Goal: Navigation & Orientation: Find specific page/section

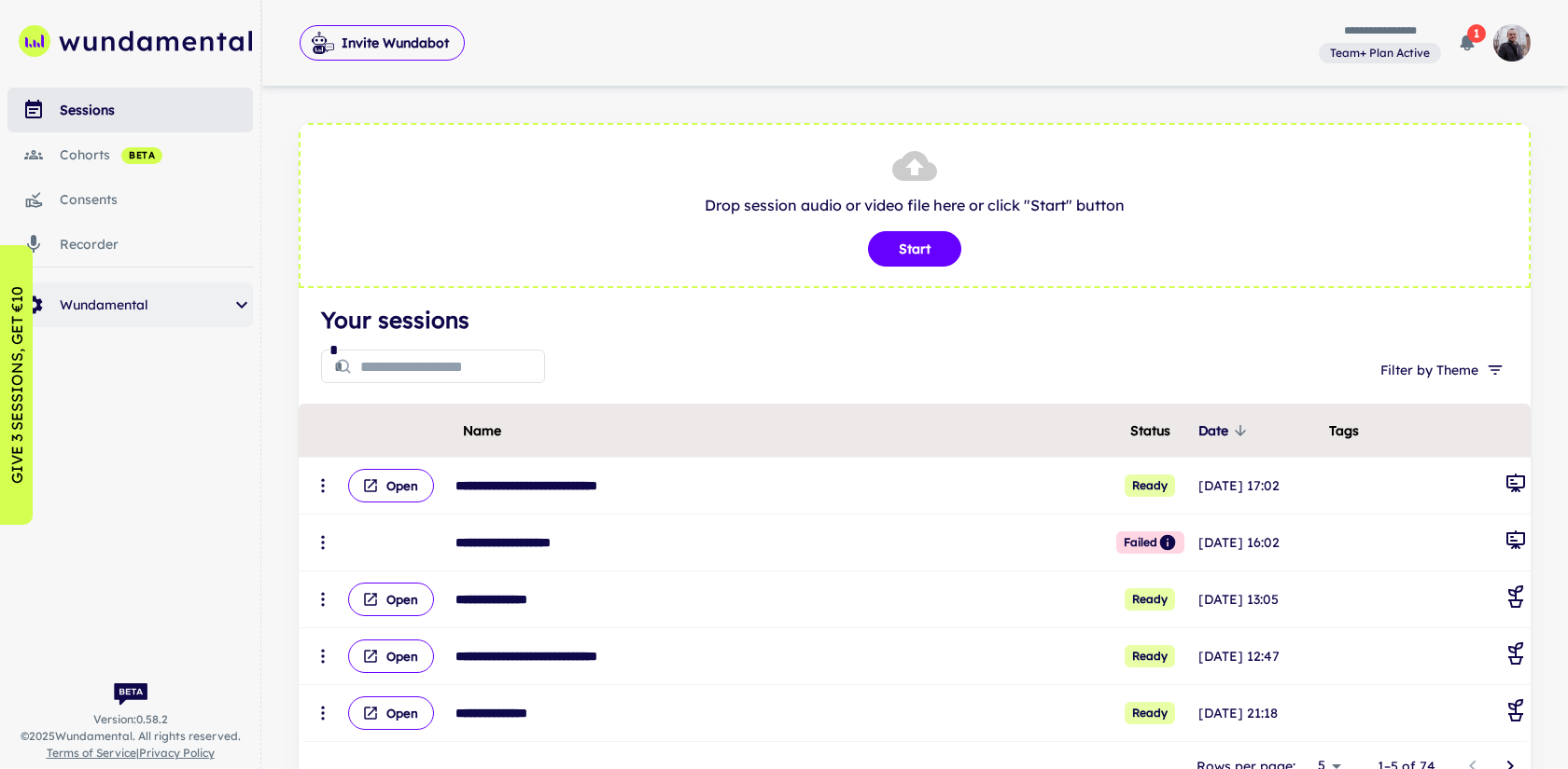
click at [249, 302] on icon "scrollable content" at bounding box center [241, 305] width 22 height 22
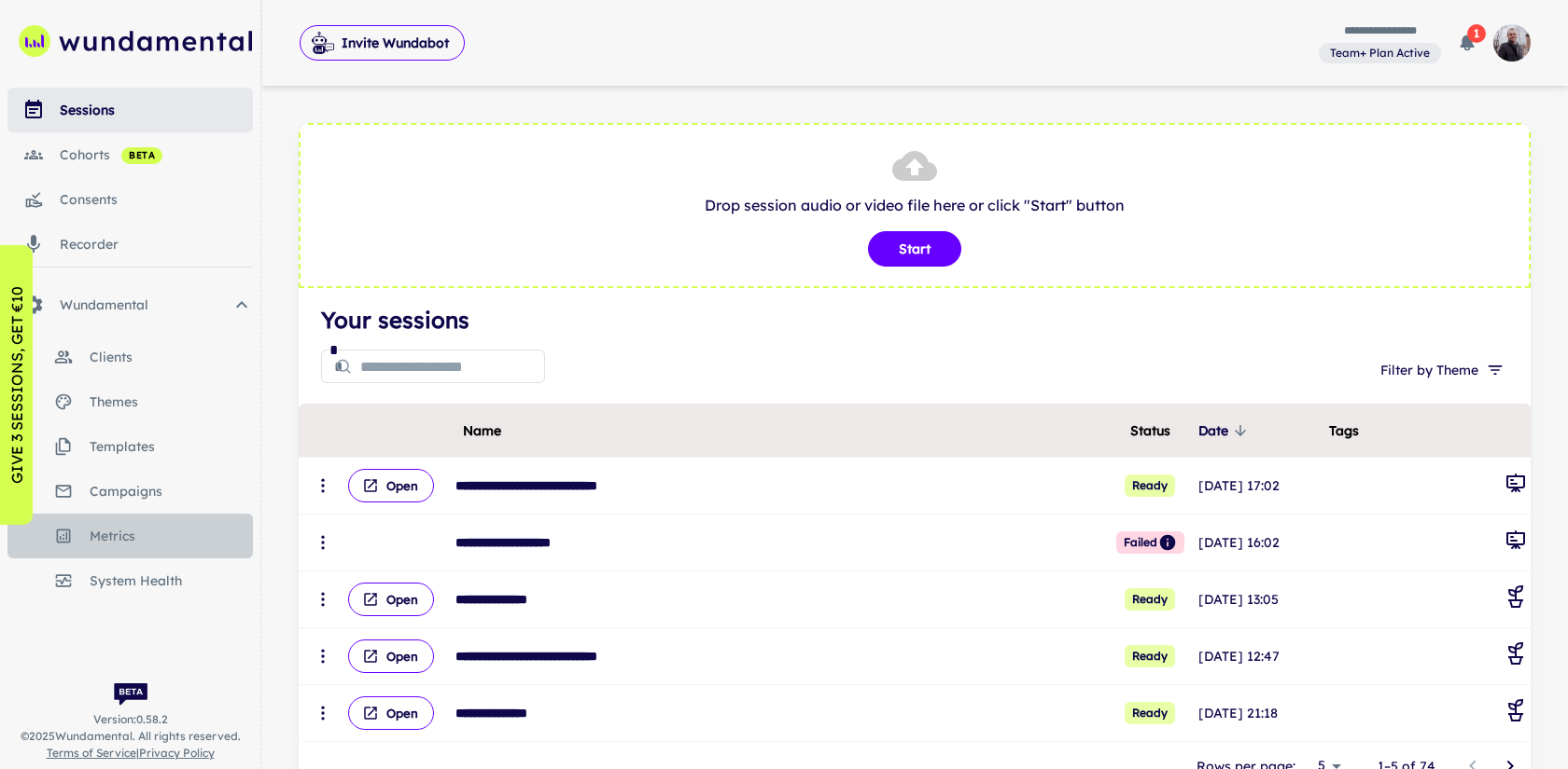
click at [151, 533] on span "metrics" at bounding box center [171, 536] width 163 height 20
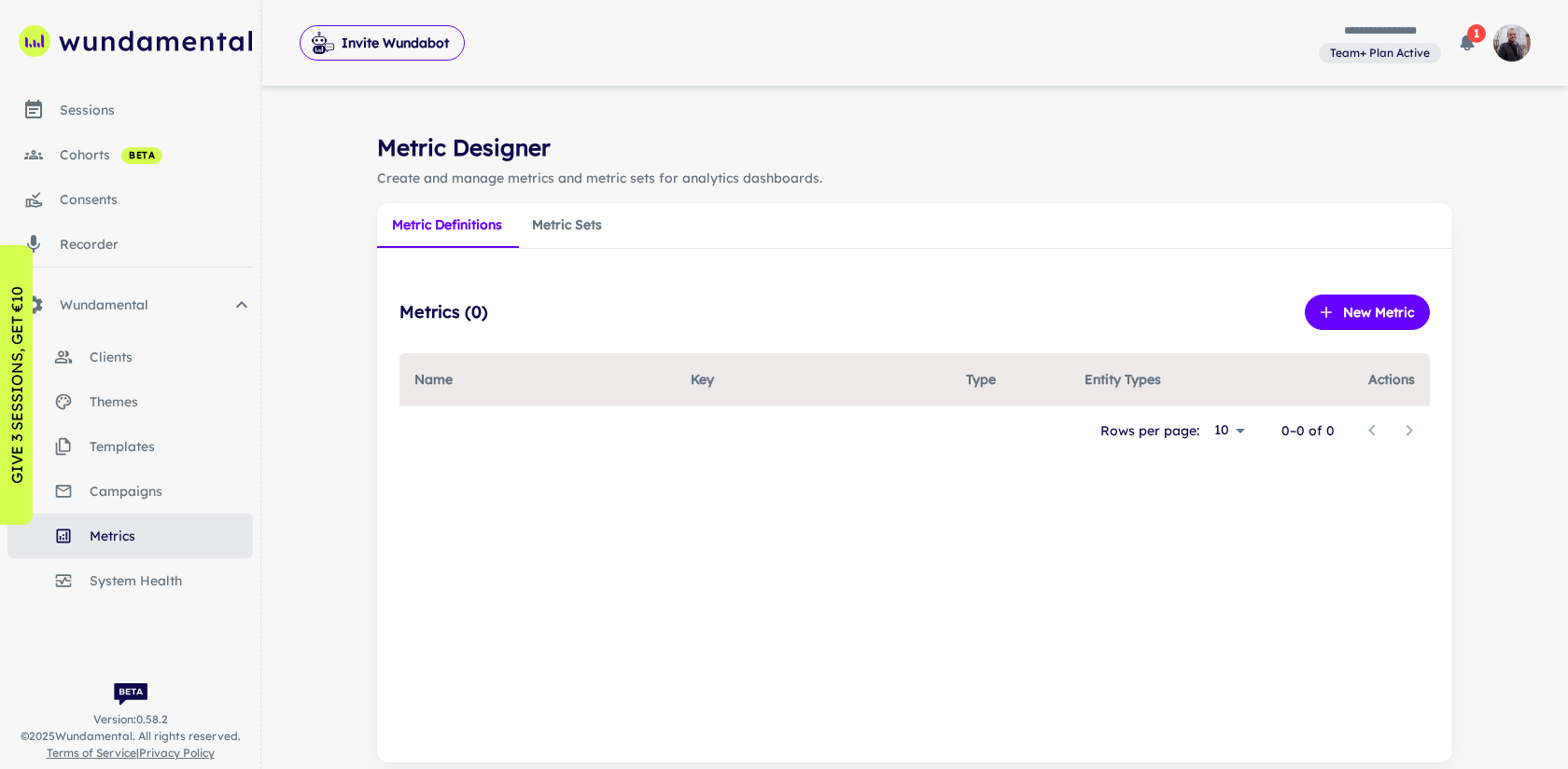
click at [584, 226] on button "Metric Sets" at bounding box center [566, 225] width 100 height 45
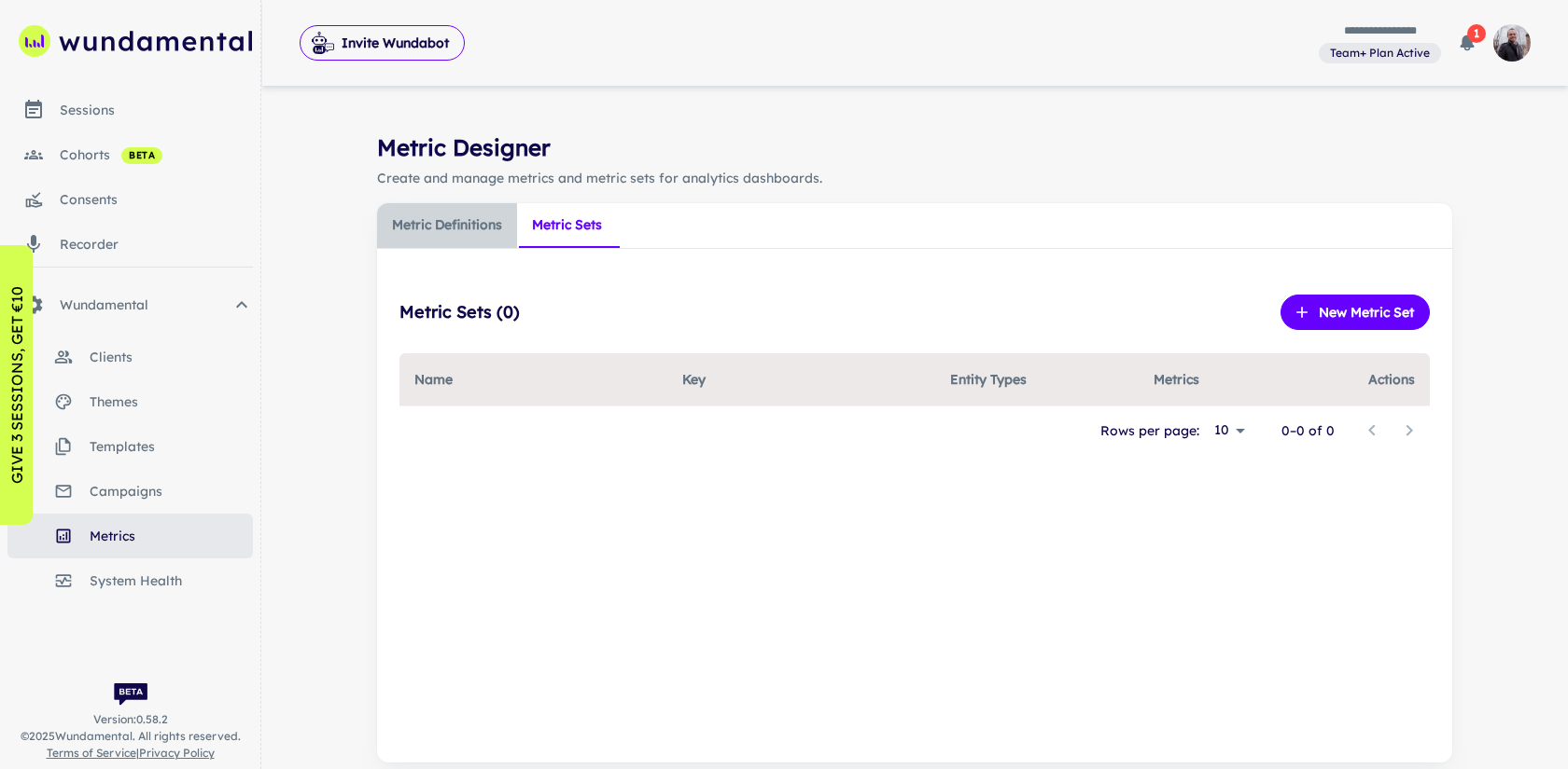
click at [448, 221] on button "Metric Definitions" at bounding box center [447, 225] width 140 height 45
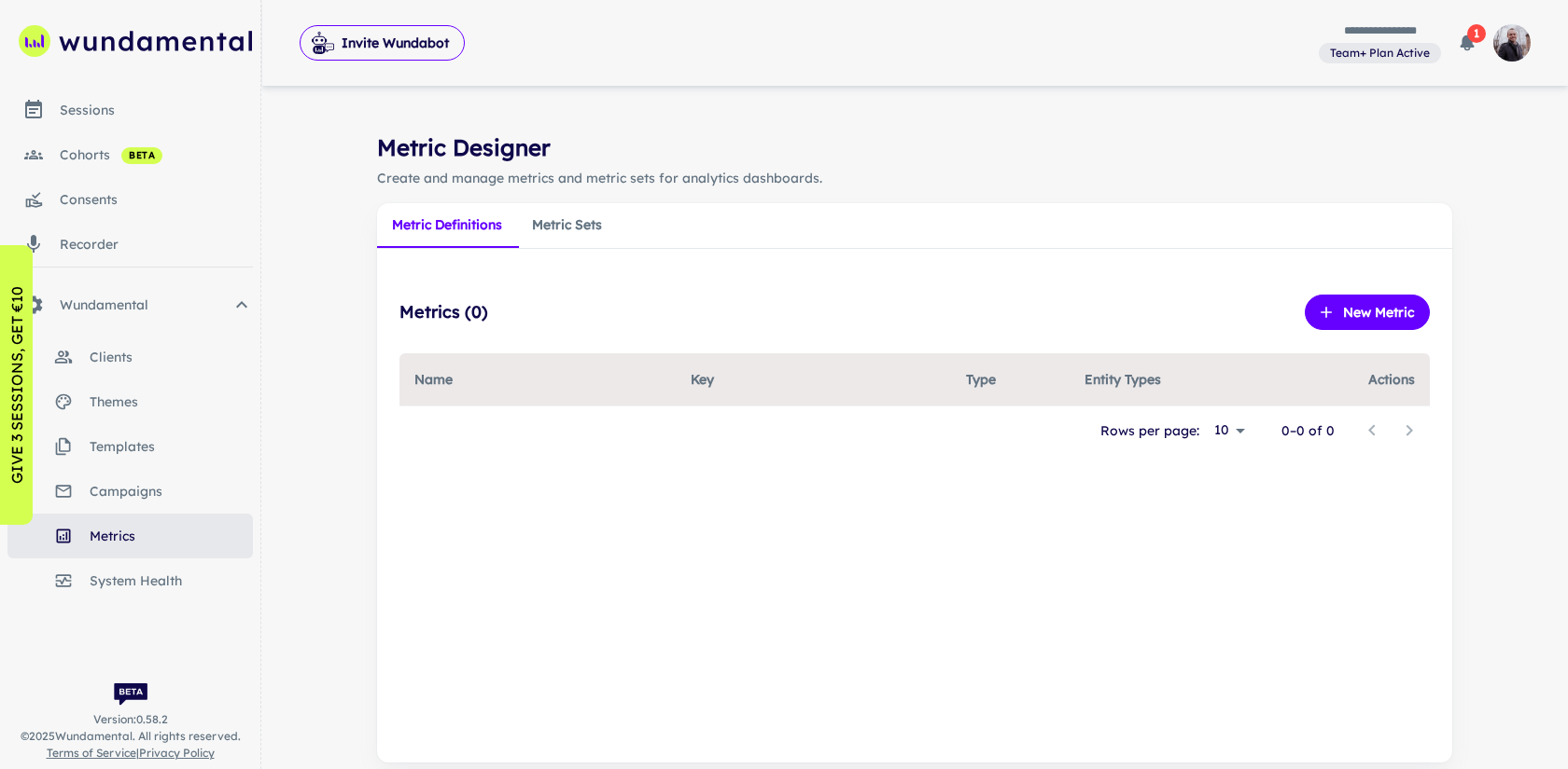
click at [164, 504] on link "campaigns" at bounding box center [130, 491] width 246 height 45
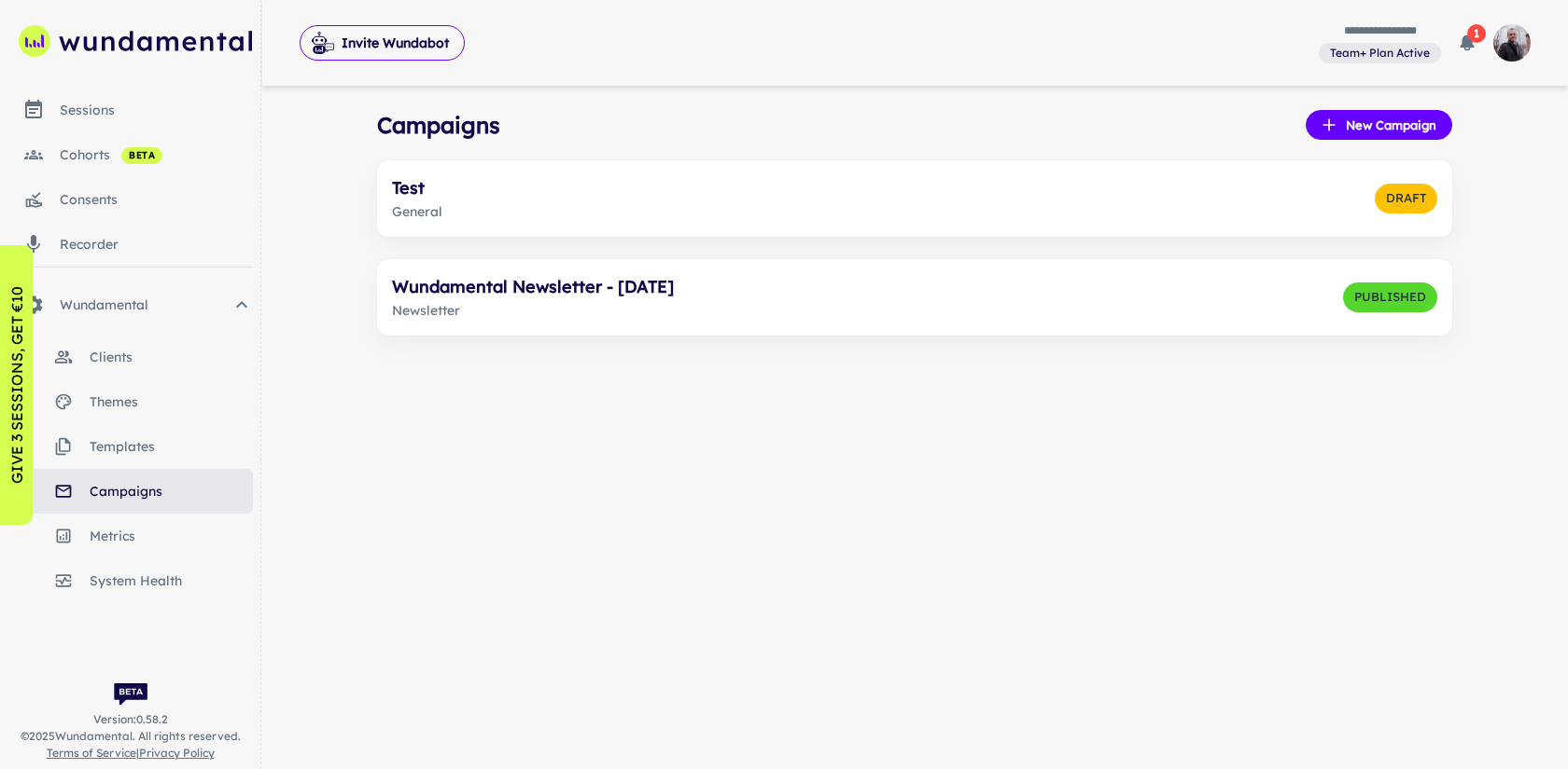
click at [136, 383] on link "themes" at bounding box center [130, 402] width 246 height 45
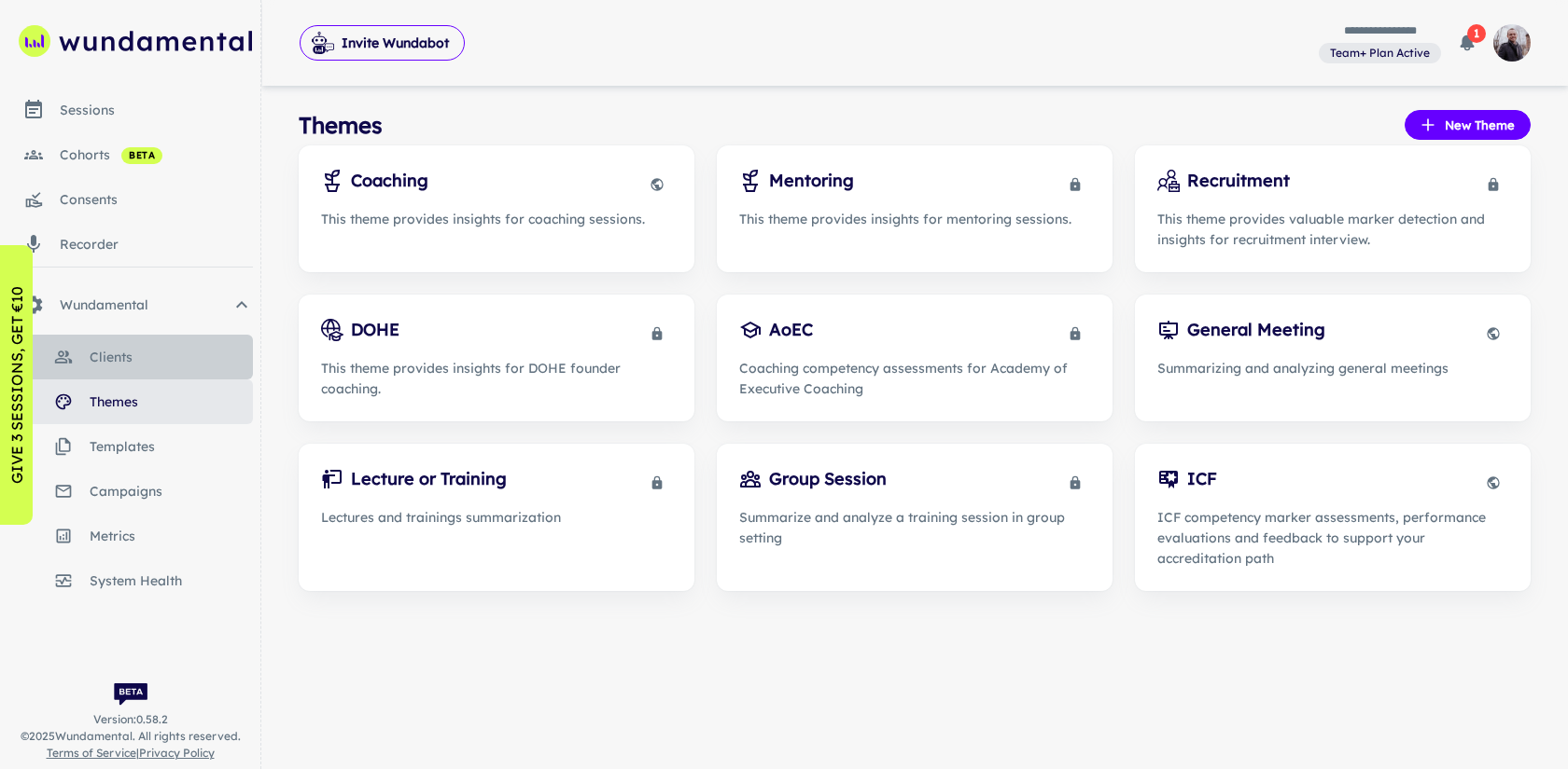
click at [131, 355] on span "clients" at bounding box center [171, 356] width 163 height 20
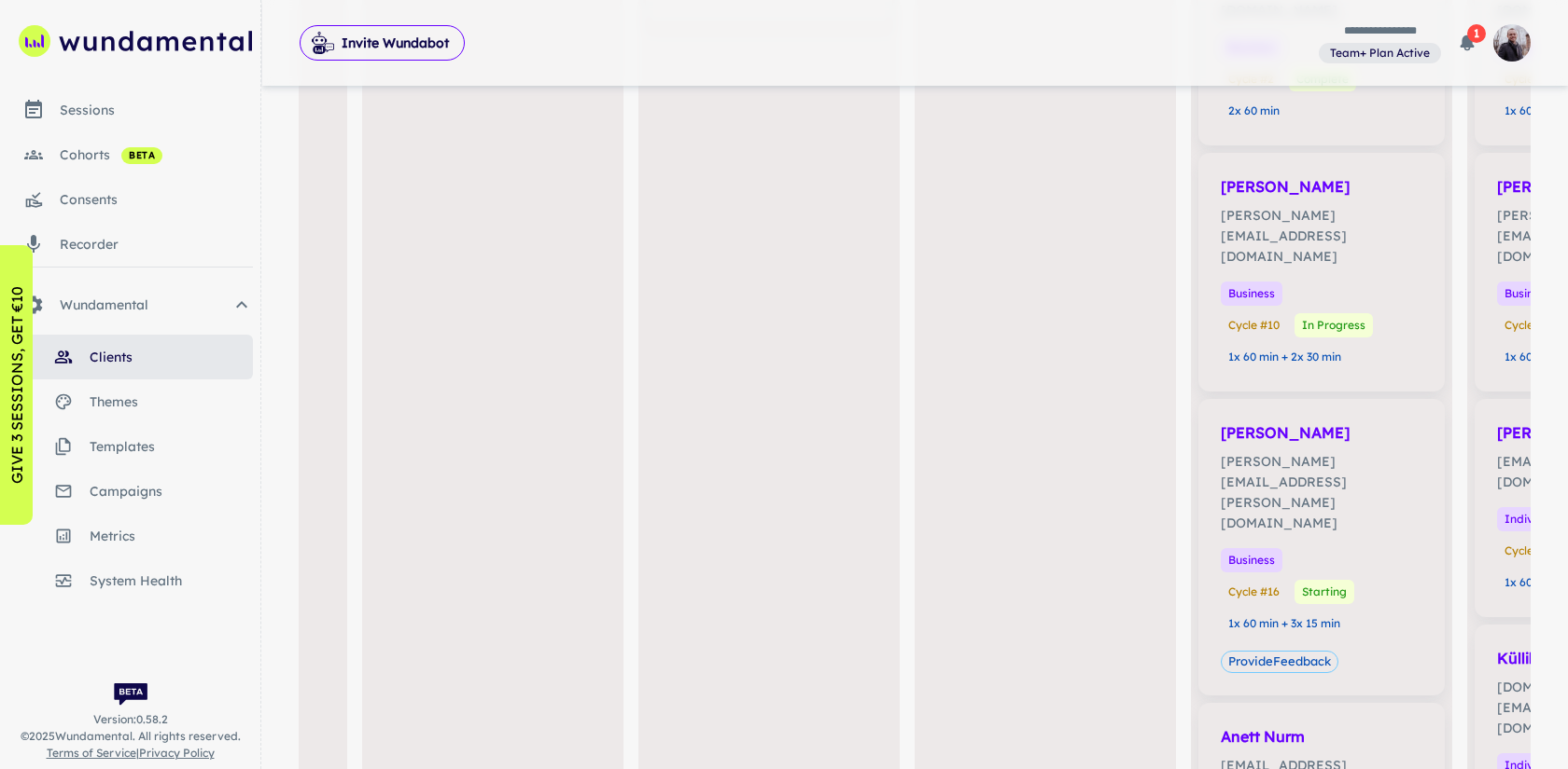
scroll to position [1009, 0]
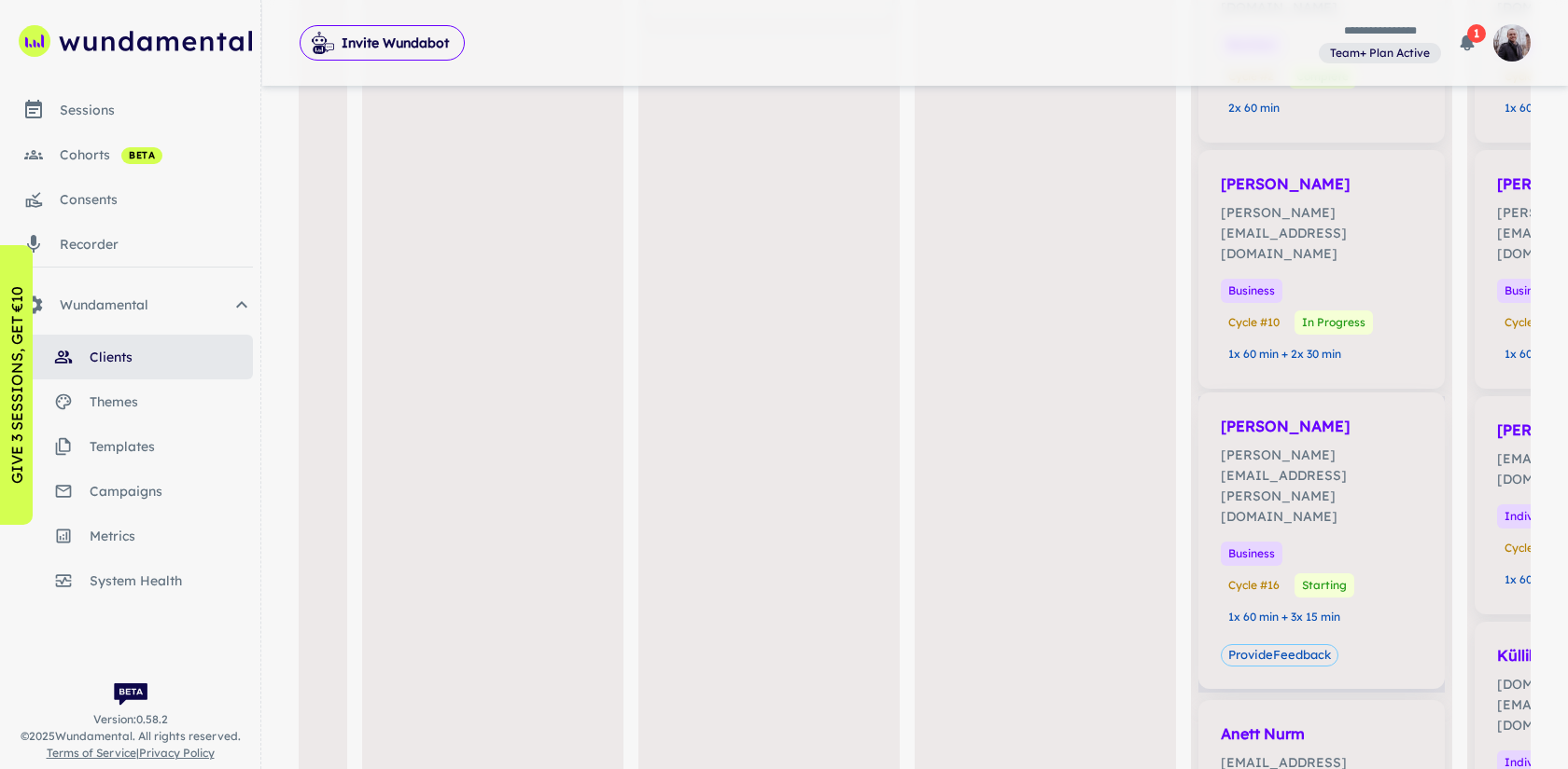
click at [1299, 445] on p "[PERSON_NAME][EMAIL_ADDRESS][PERSON_NAME][DOMAIN_NAME]" at bounding box center [1320, 485] width 201 height 83
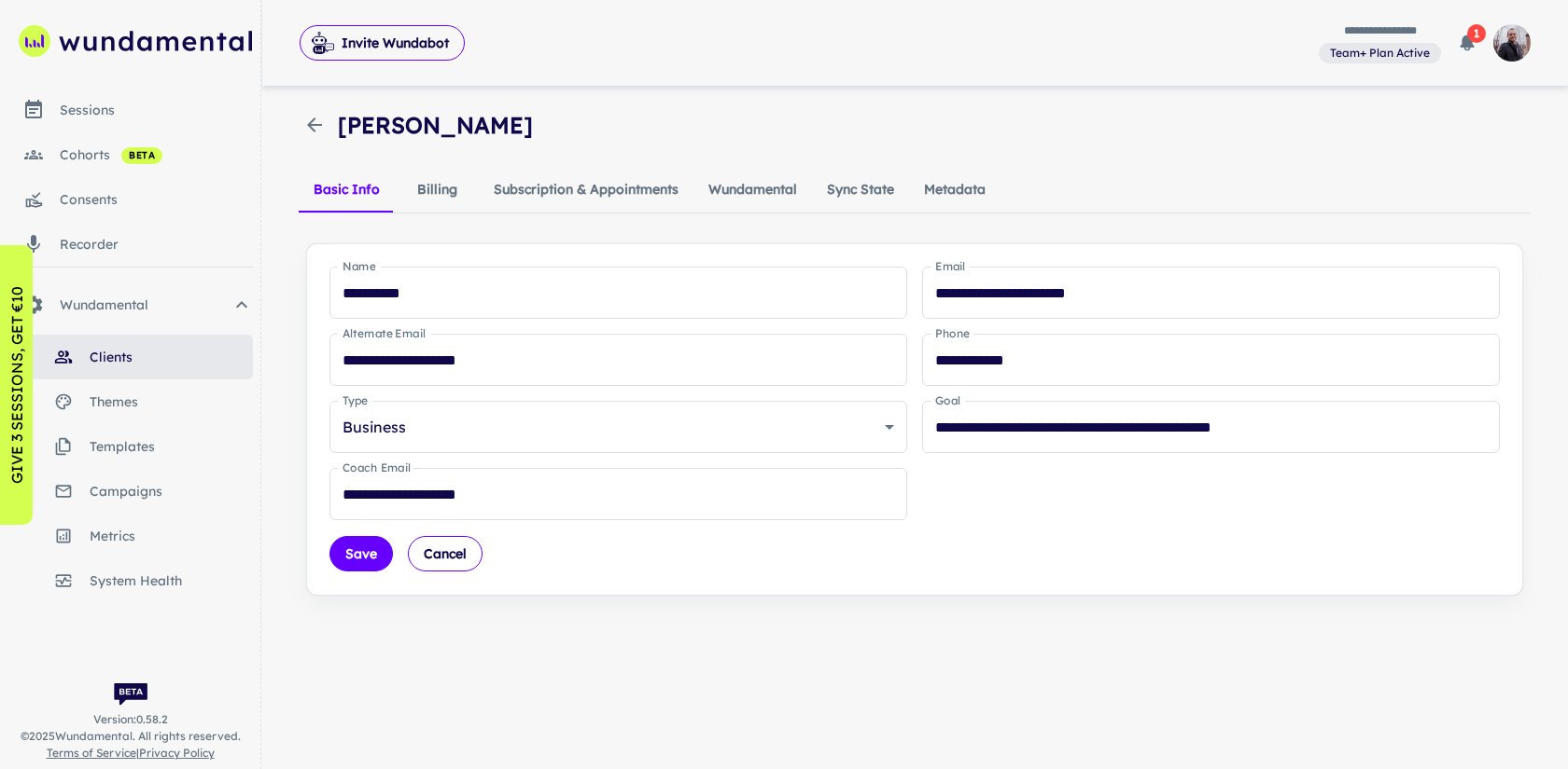
click at [729, 198] on button "Wundamental" at bounding box center [753, 190] width 119 height 45
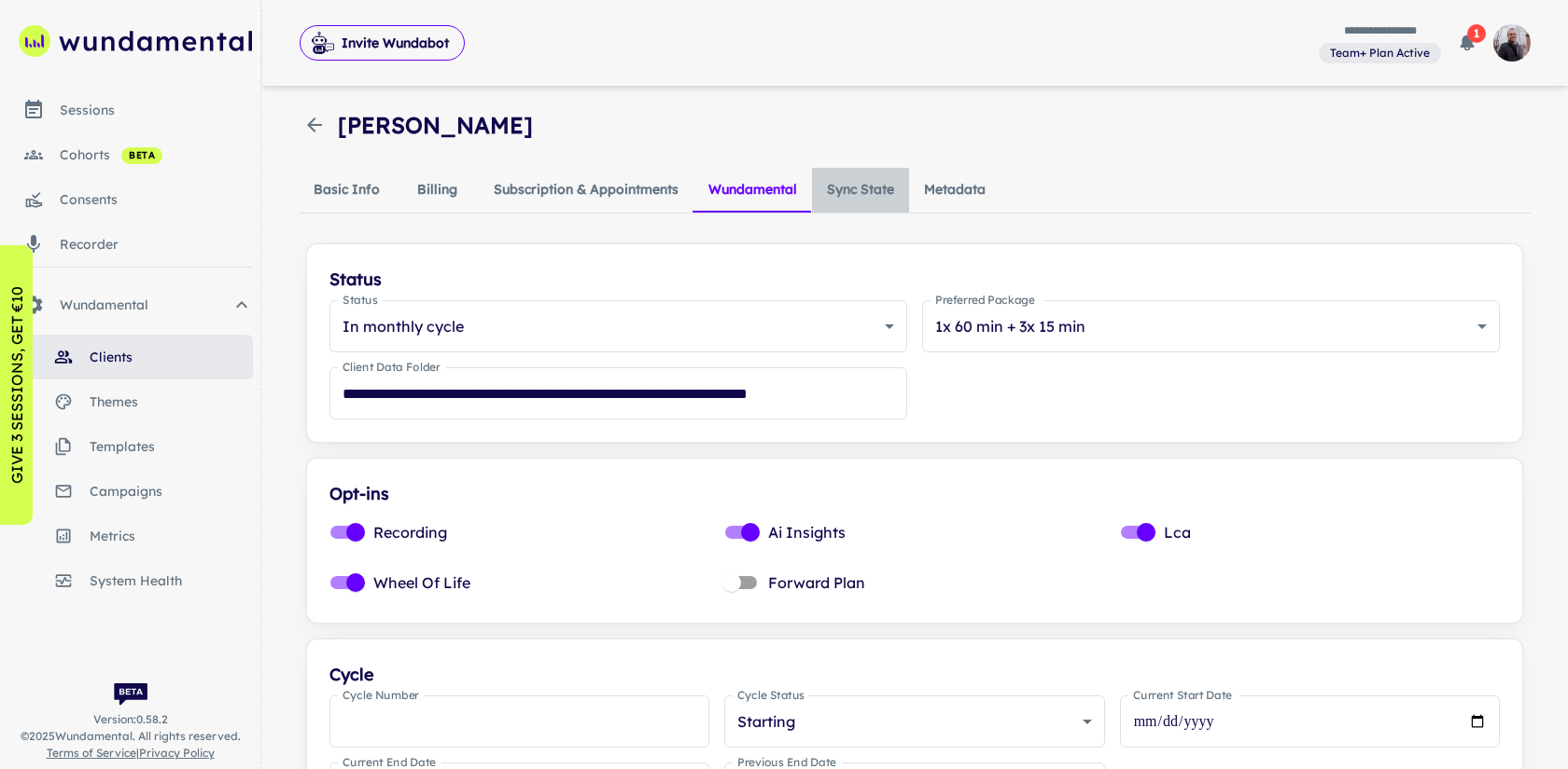
click at [832, 183] on button "Sync State" at bounding box center [861, 190] width 97 height 45
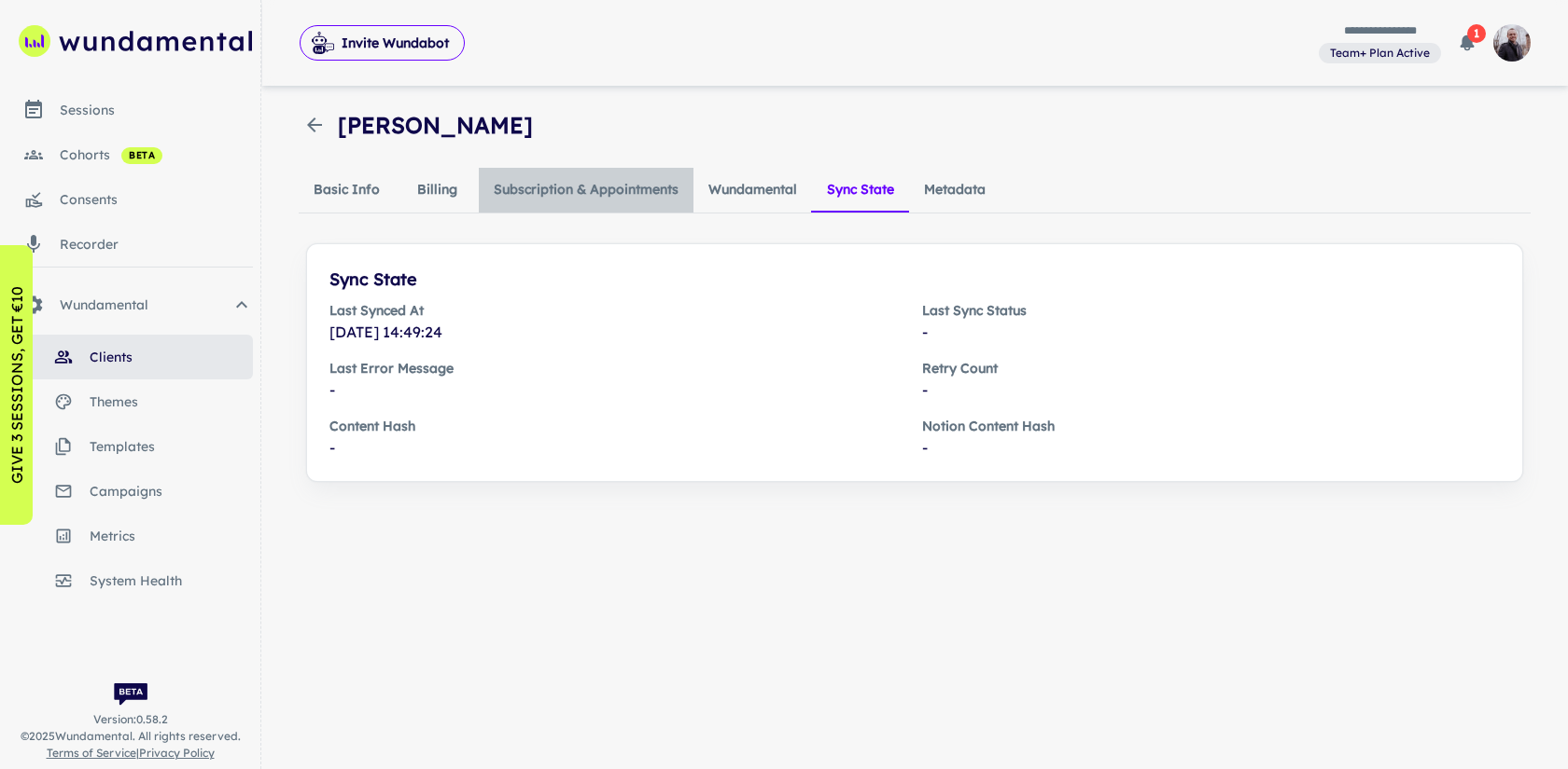
click at [638, 186] on button "Subscription & Appointments" at bounding box center [586, 190] width 215 height 45
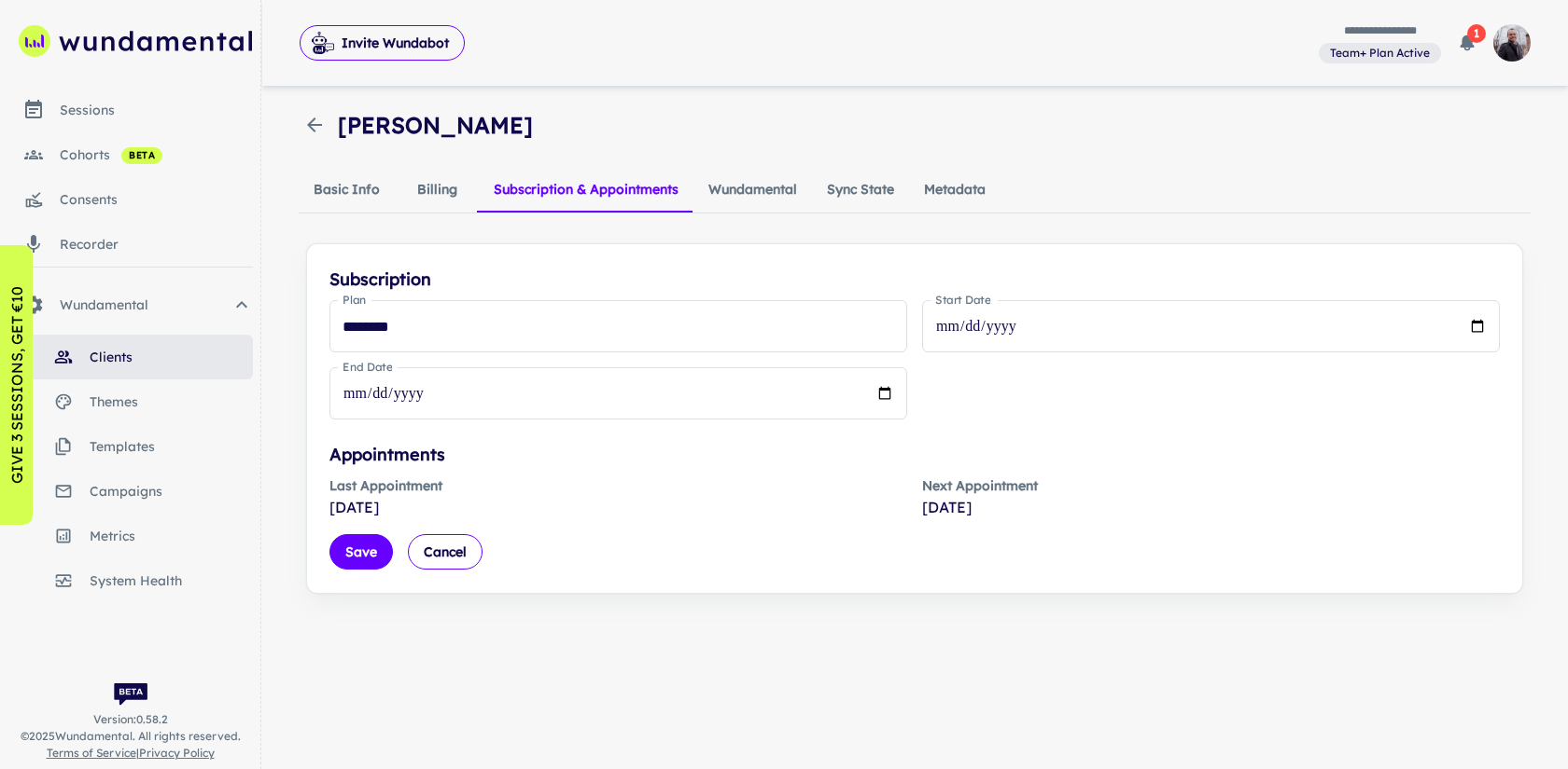
click at [958, 197] on button "Metadata" at bounding box center [955, 190] width 91 height 45
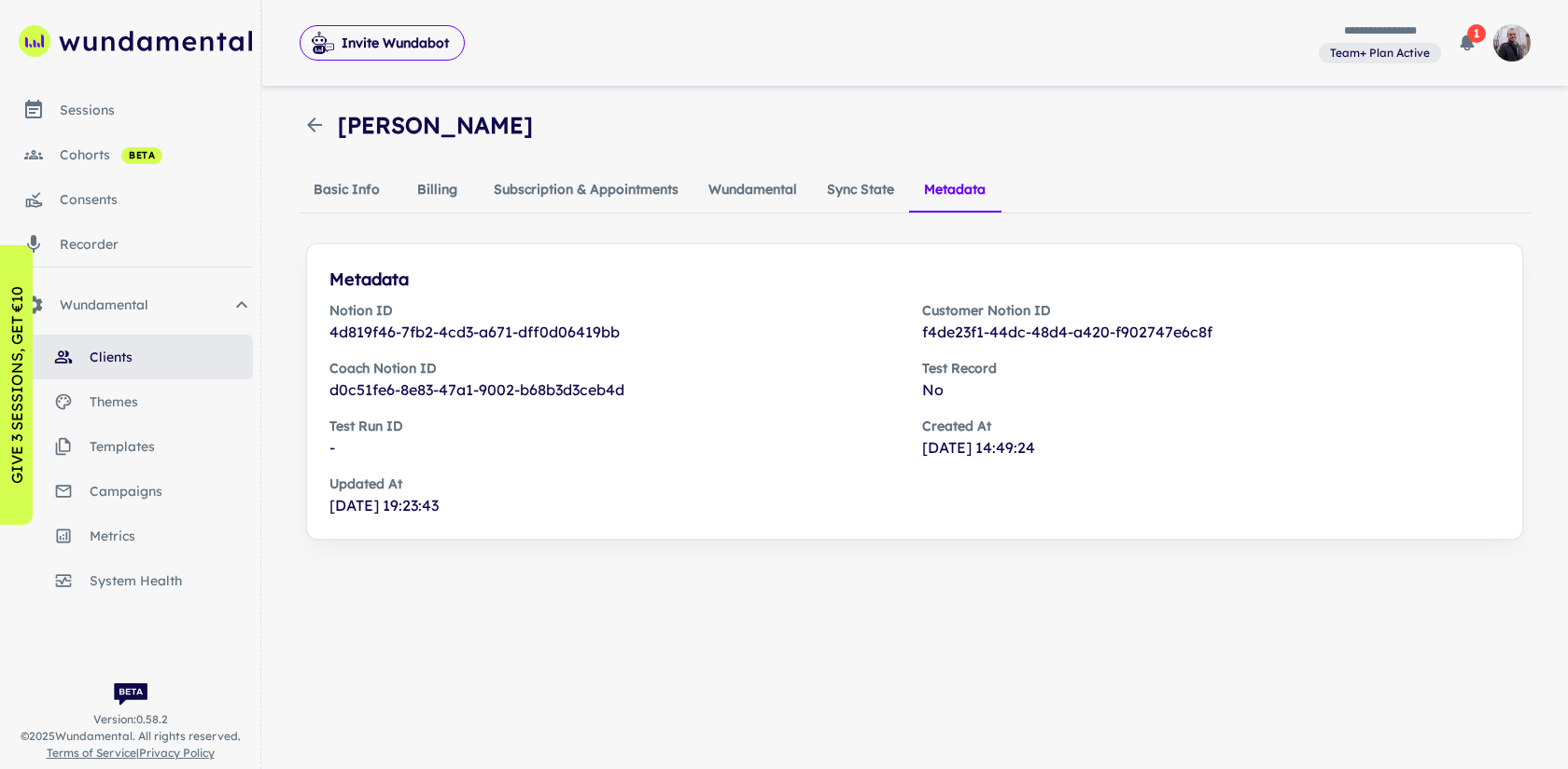
click at [543, 384] on p "d0c51fe6-8e83-47a1-9002-b68b3d3ceb4d" at bounding box center [618, 389] width 578 height 22
click at [567, 359] on h6 "Coach Notion ID" at bounding box center [618, 368] width 578 height 20
click at [602, 182] on button "Subscription & Appointments" at bounding box center [586, 190] width 215 height 45
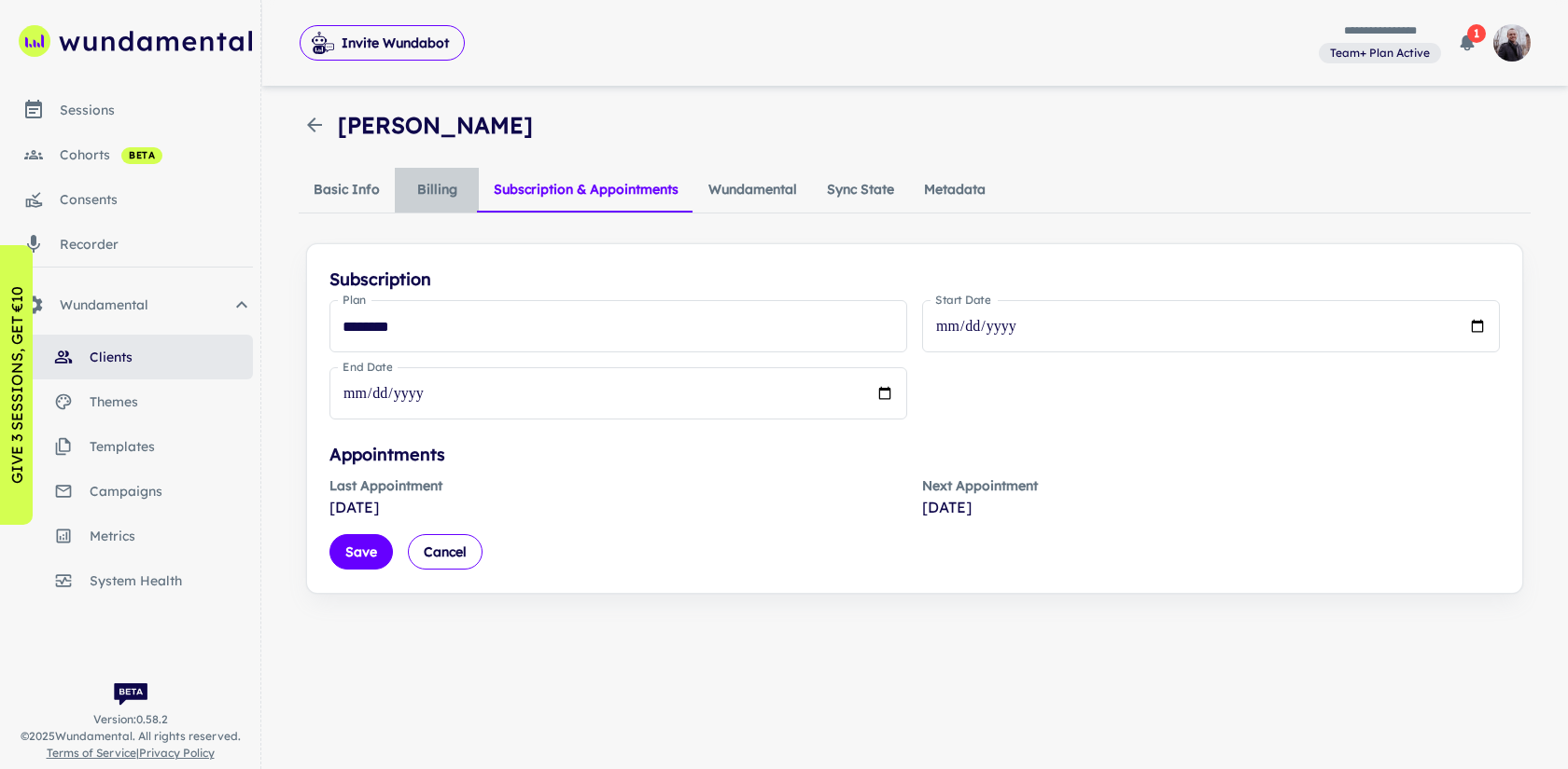
click at [443, 200] on button "Billing" at bounding box center [436, 190] width 84 height 45
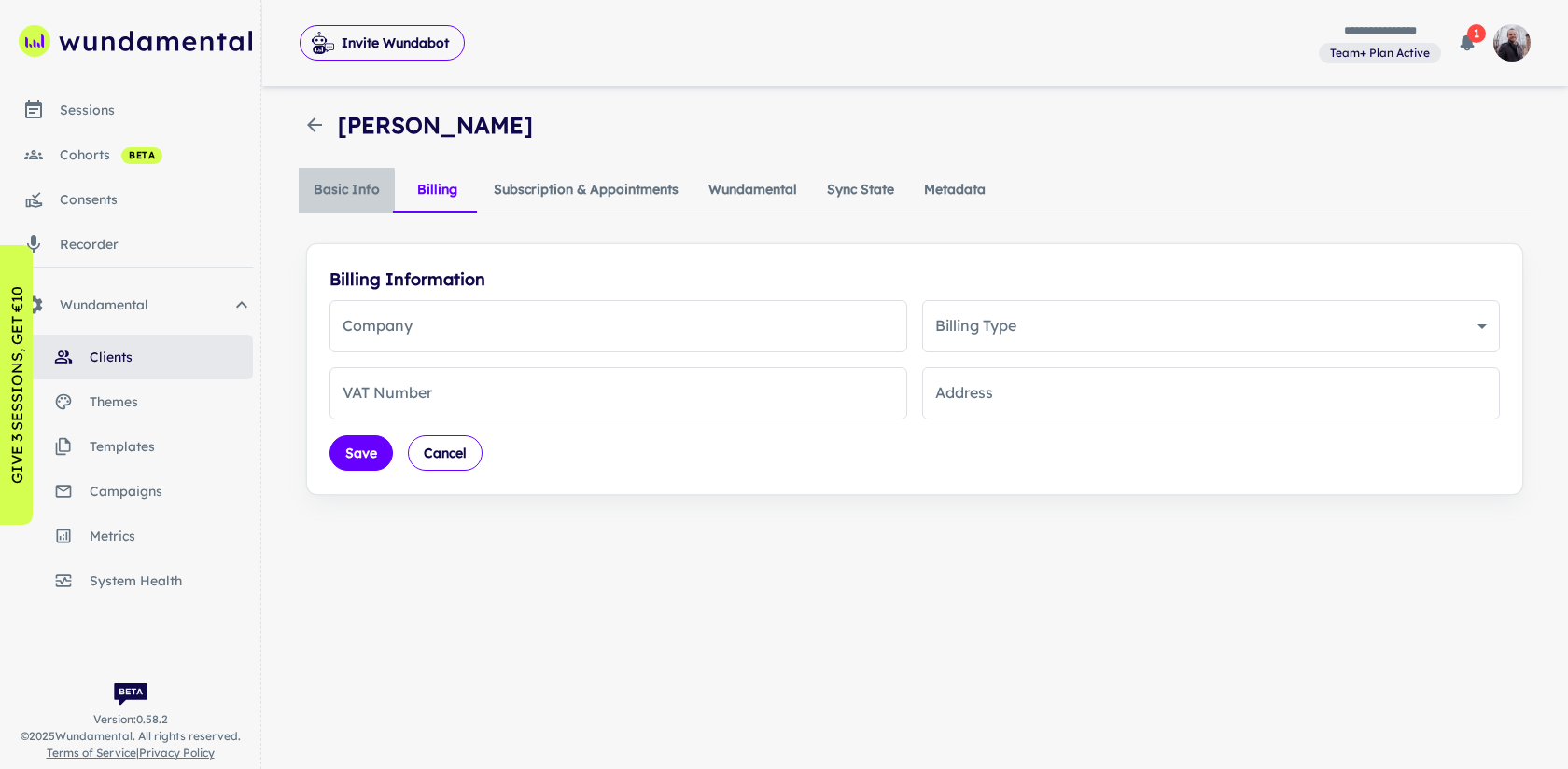
click at [344, 198] on button "Basic Info" at bounding box center [346, 190] width 96 height 45
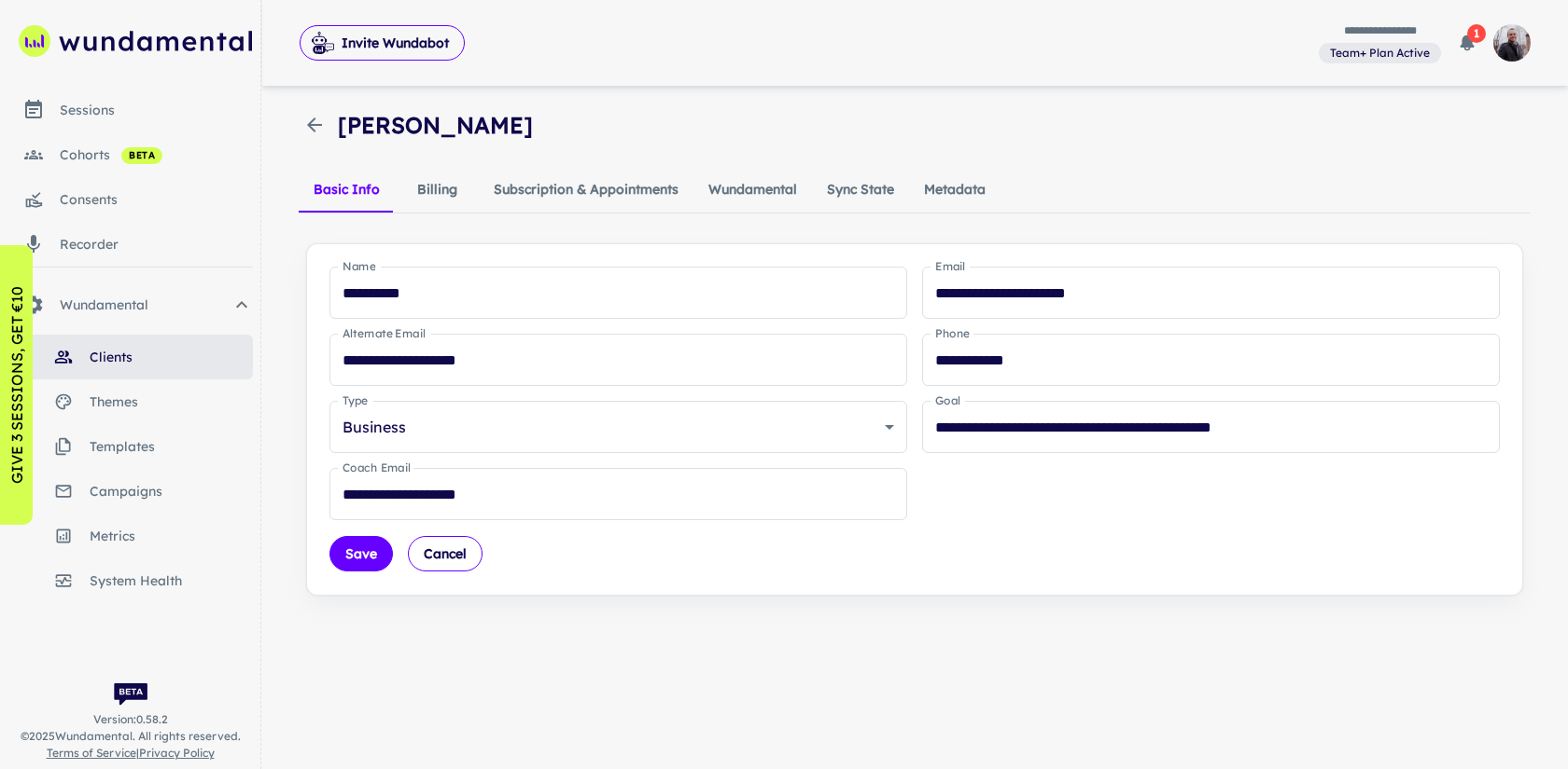
click at [776, 203] on button "Wundamental" at bounding box center [753, 190] width 119 height 45
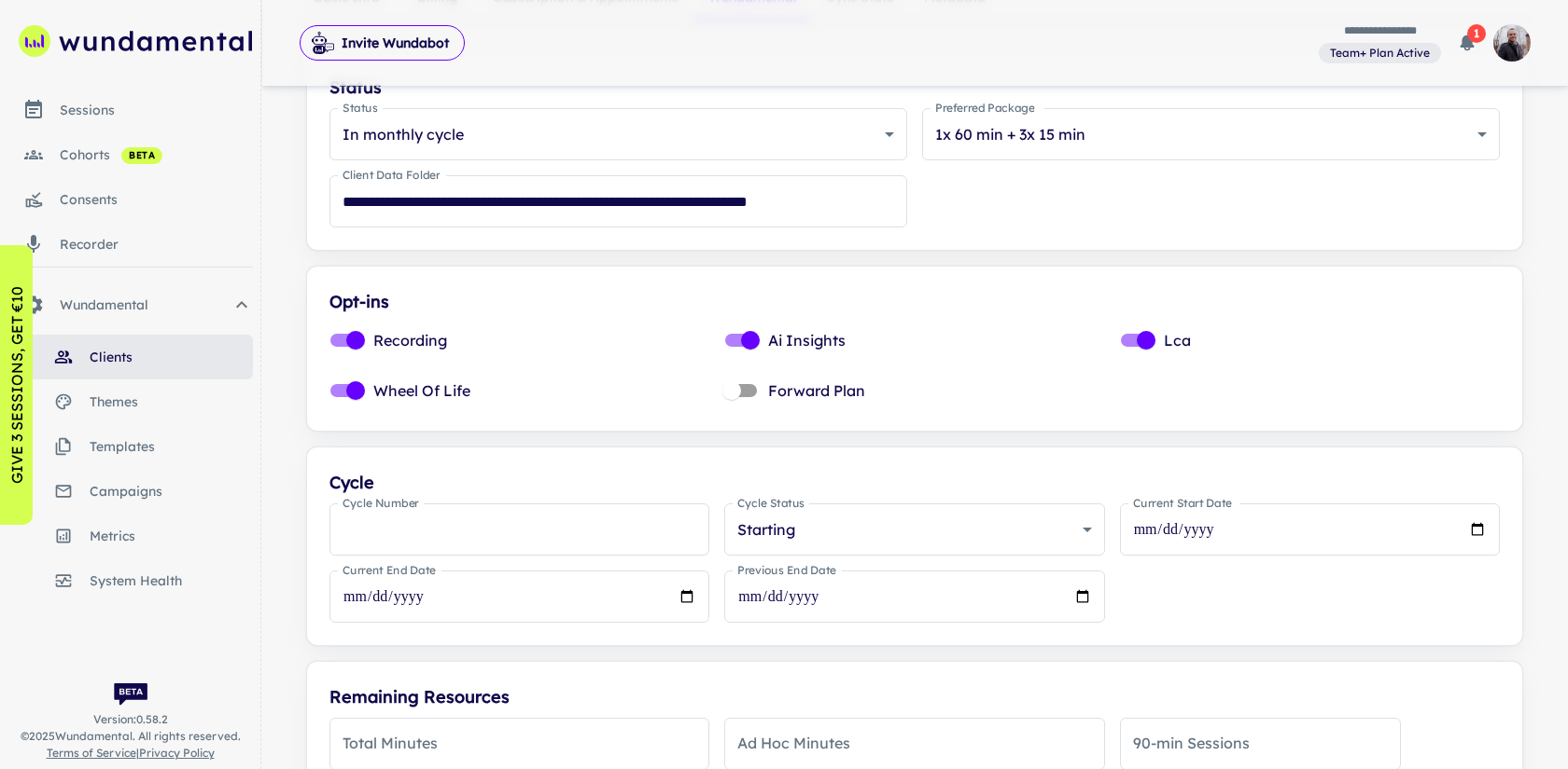
scroll to position [8, 0]
